Goal: Task Accomplishment & Management: Complete application form

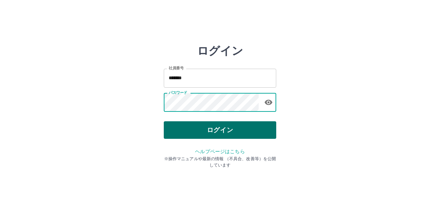
click at [188, 128] on button "ログイン" at bounding box center [220, 131] width 112 height 18
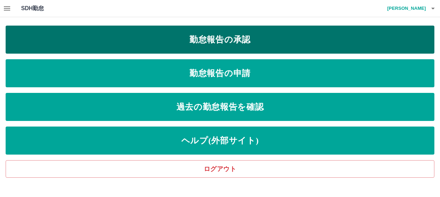
click at [175, 40] on link "勤怠報告の承認" at bounding box center [220, 40] width 429 height 28
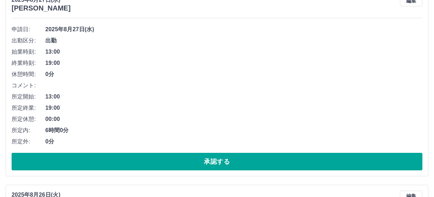
scroll to position [105, 0]
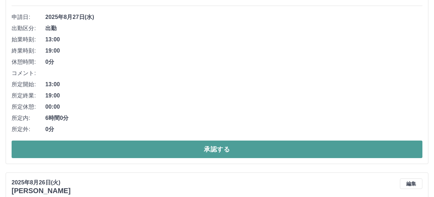
click at [159, 148] on button "承認する" at bounding box center [217, 150] width 411 height 18
click at [172, 150] on button "承認する" at bounding box center [217, 150] width 411 height 18
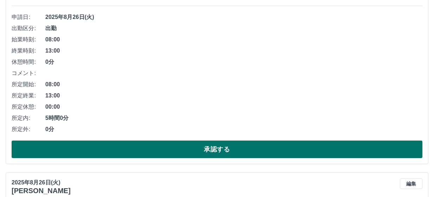
click at [176, 153] on button "承認する" at bounding box center [217, 150] width 411 height 18
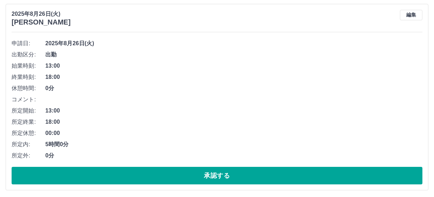
scroll to position [81, 0]
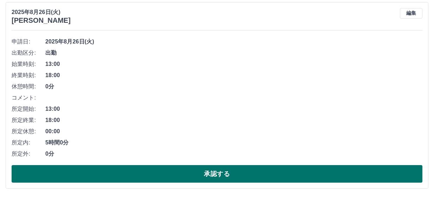
click at [166, 169] on button "承認する" at bounding box center [217, 174] width 411 height 18
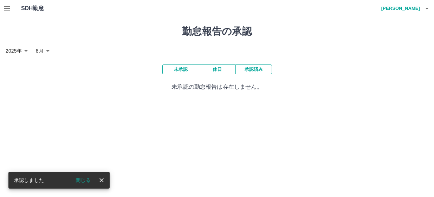
scroll to position [0, 0]
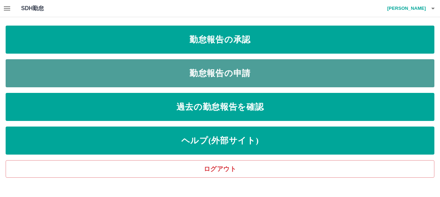
click at [161, 72] on link "勤怠報告の申請" at bounding box center [220, 73] width 429 height 28
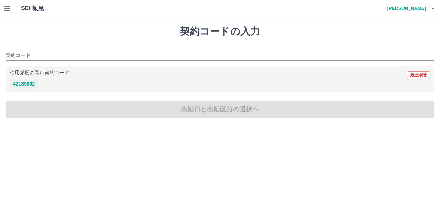
click at [30, 85] on button "42139002" at bounding box center [24, 84] width 28 height 8
type input "********"
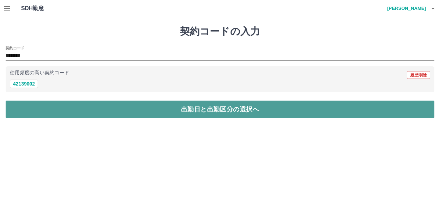
click at [156, 110] on button "出勤日と出勤区分の選択へ" at bounding box center [220, 110] width 429 height 18
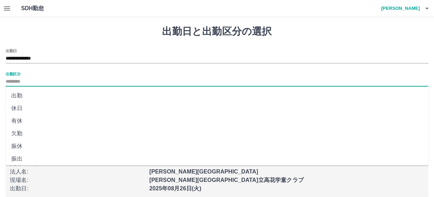
click at [12, 81] on input "出勤区分" at bounding box center [217, 82] width 423 height 9
click at [20, 95] on li "出勤" at bounding box center [217, 96] width 423 height 13
type input "**"
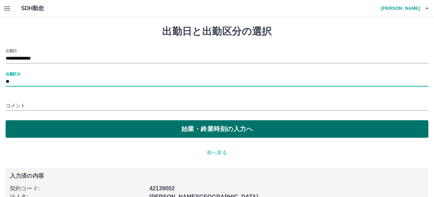
click at [177, 126] on button "始業・終業時刻の入力へ" at bounding box center [217, 129] width 423 height 18
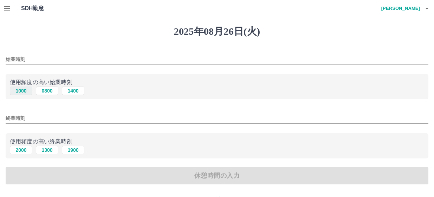
click at [24, 92] on button "1000" at bounding box center [21, 91] width 22 height 8
type input "****"
click at [21, 149] on button "2000" at bounding box center [21, 150] width 22 height 8
type input "****"
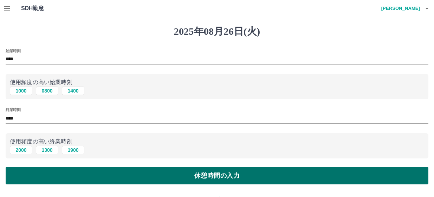
click at [168, 175] on button "休憩時間の入力" at bounding box center [217, 176] width 423 height 18
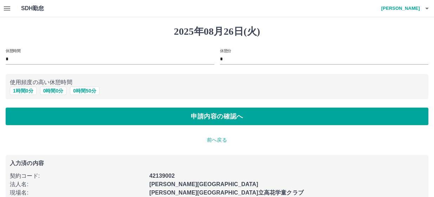
click at [21, 87] on div "1 時間 0 分 0 時間 0 分 0 時間 50 分" at bounding box center [217, 91] width 414 height 9
click at [21, 94] on button "1 時間 0 分" at bounding box center [23, 91] width 27 height 8
type input "*"
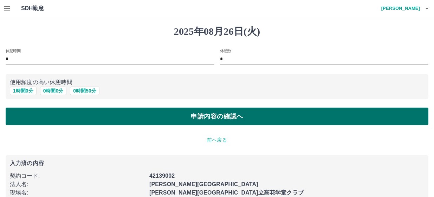
click at [163, 116] on button "申請内容の確認へ" at bounding box center [217, 117] width 423 height 18
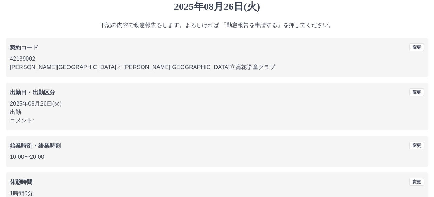
scroll to position [66, 0]
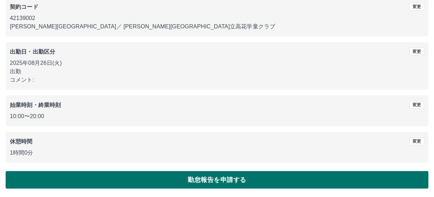
click at [170, 180] on button "勤怠報告を申請する" at bounding box center [217, 180] width 423 height 18
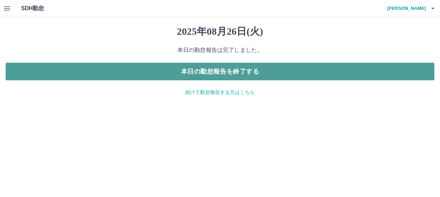
click at [174, 67] on button "本日の勤怠報告を終了する" at bounding box center [220, 72] width 429 height 18
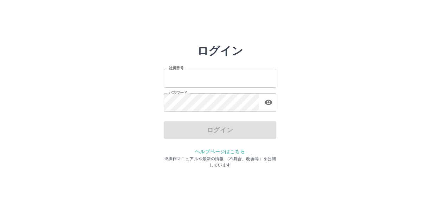
type input "*******"
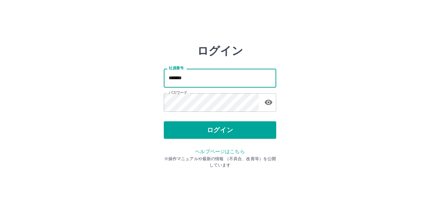
click at [204, 79] on input "*******" at bounding box center [220, 78] width 112 height 19
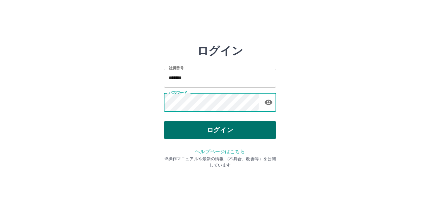
click at [190, 130] on button "ログイン" at bounding box center [220, 131] width 112 height 18
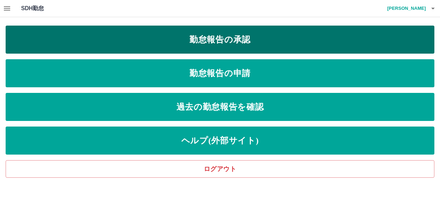
click at [180, 35] on link "勤怠報告の承認" at bounding box center [220, 40] width 429 height 28
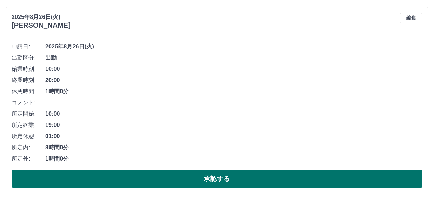
scroll to position [81, 0]
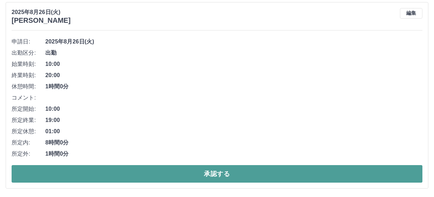
click at [176, 171] on button "承認する" at bounding box center [217, 174] width 411 height 18
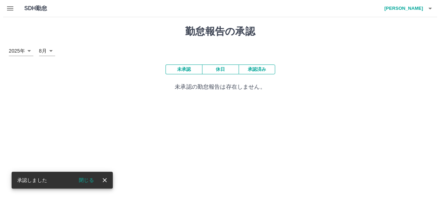
scroll to position [0, 0]
